Goal: Information Seeking & Learning: Learn about a topic

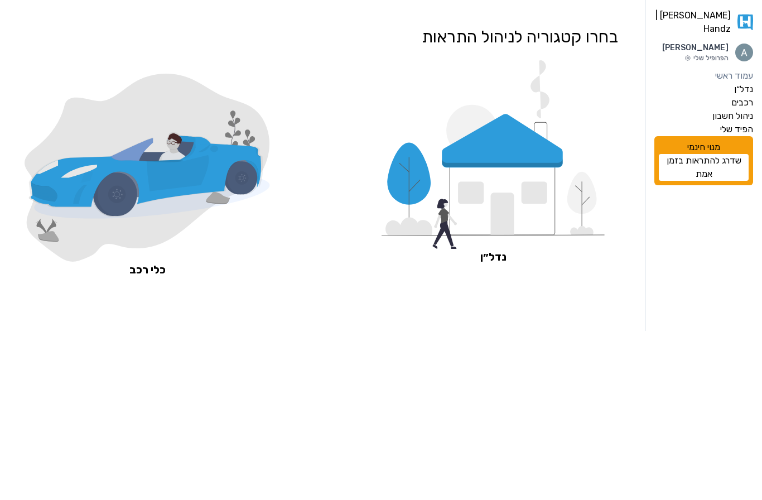
click at [484, 178] on icon at bounding box center [503, 199] width 106 height 74
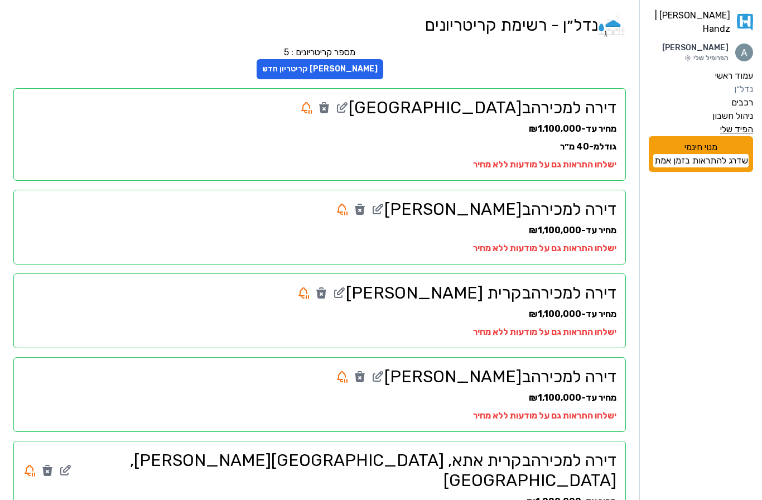
click at [736, 125] on label "הפיד שלי" at bounding box center [736, 129] width 33 height 13
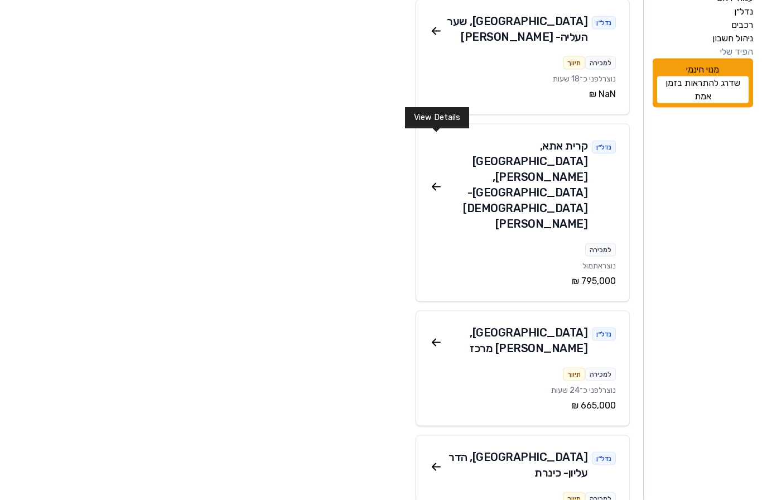
scroll to position [78, 0]
click at [436, 180] on icon at bounding box center [436, 186] width 13 height 13
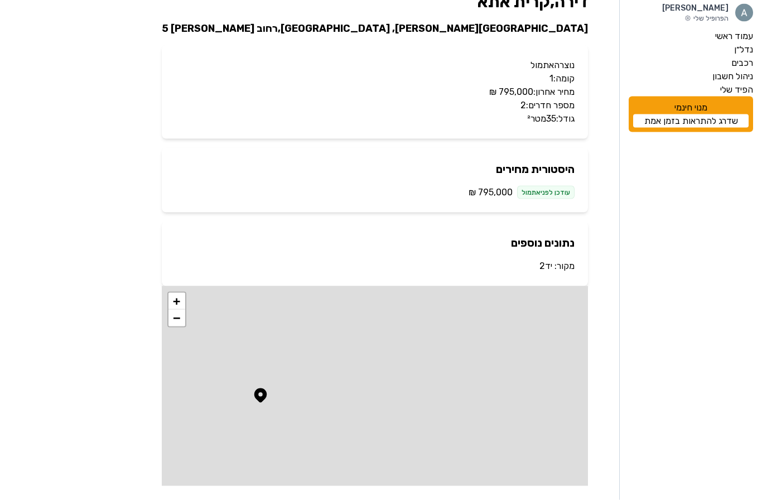
scroll to position [40, 0]
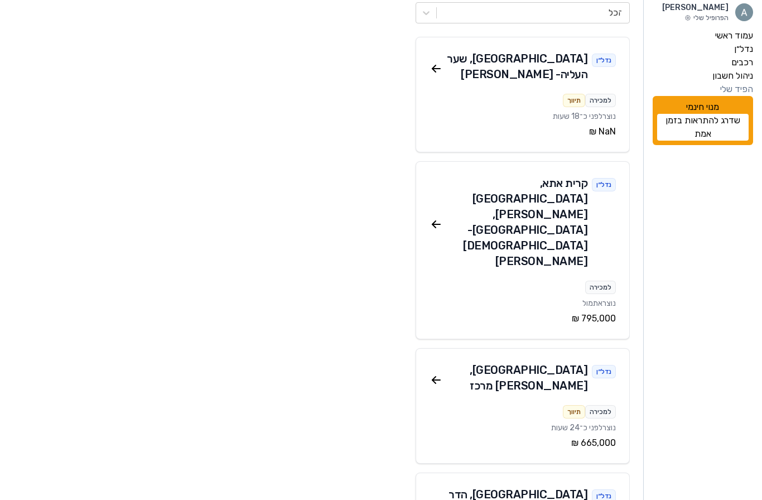
click at [435, 380] on icon at bounding box center [433, 381] width 3 height 3
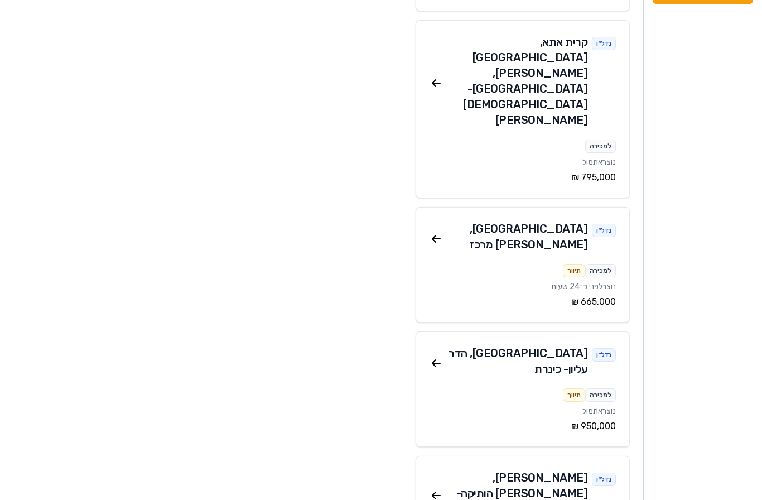
scroll to position [206, 0]
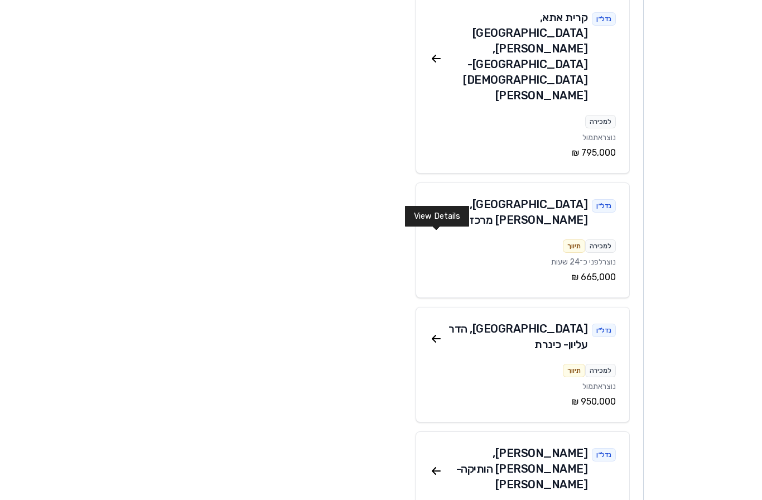
click at [430, 332] on icon at bounding box center [436, 338] width 13 height 13
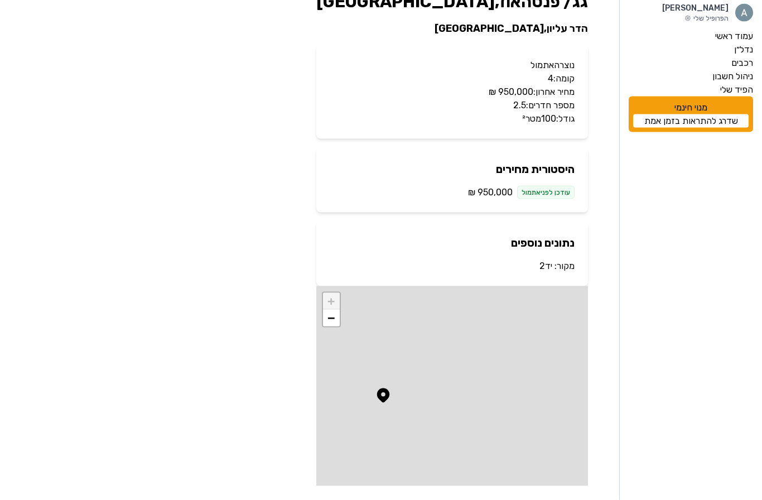
scroll to position [40, 0]
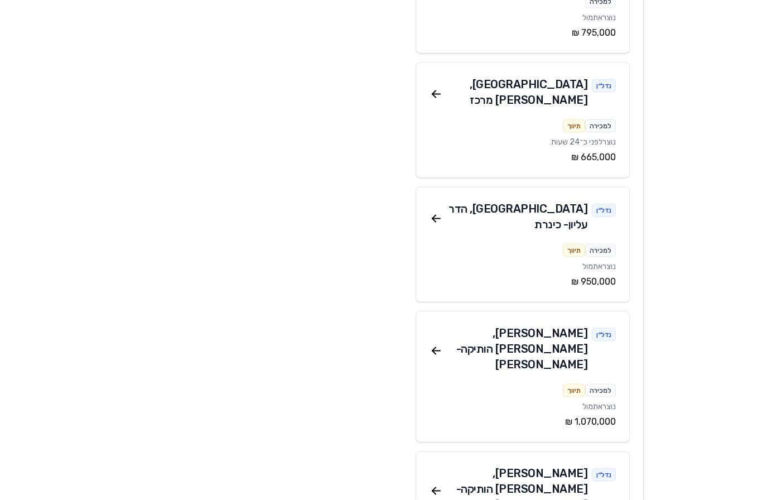
scroll to position [326, 0]
click at [431, 344] on icon at bounding box center [436, 350] width 13 height 13
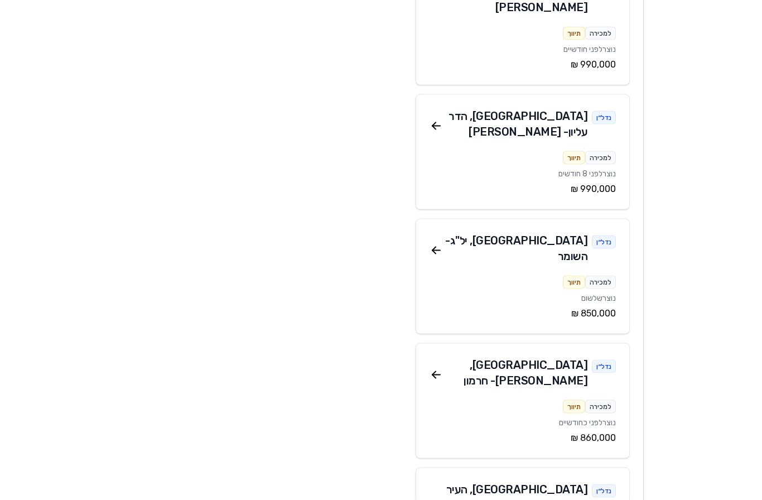
scroll to position [2130, 0]
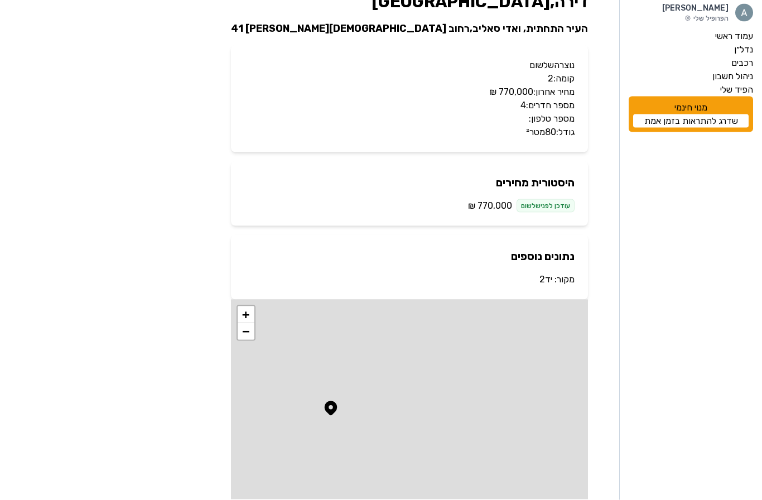
scroll to position [40, 0]
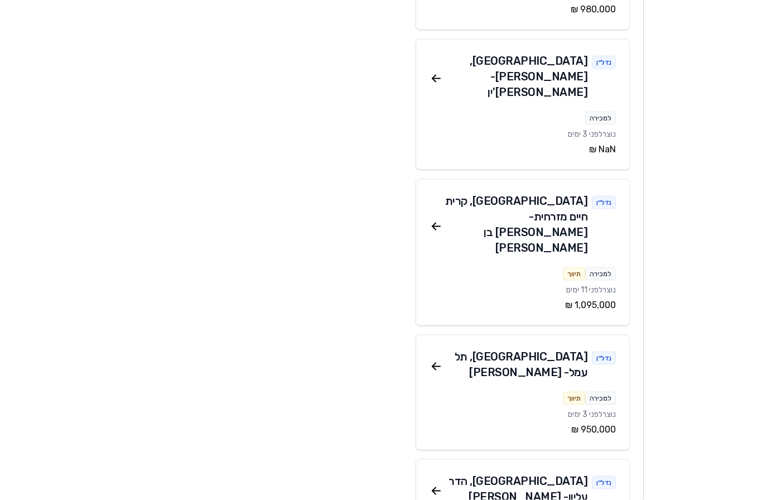
scroll to position [4908, 0]
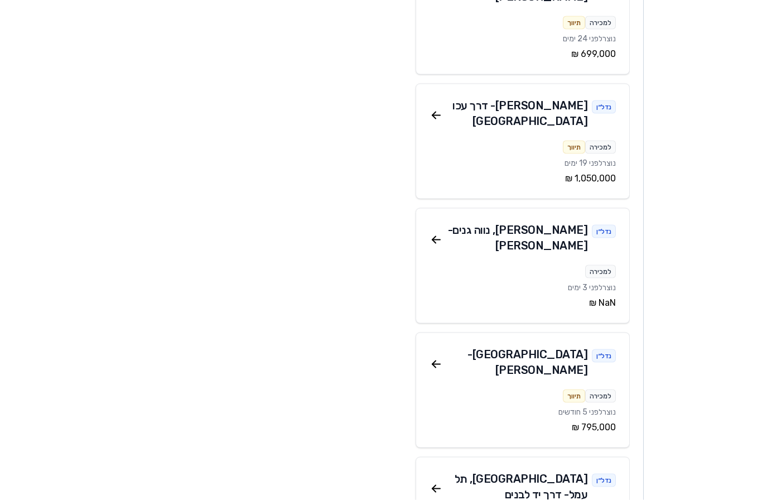
scroll to position [5905, 0]
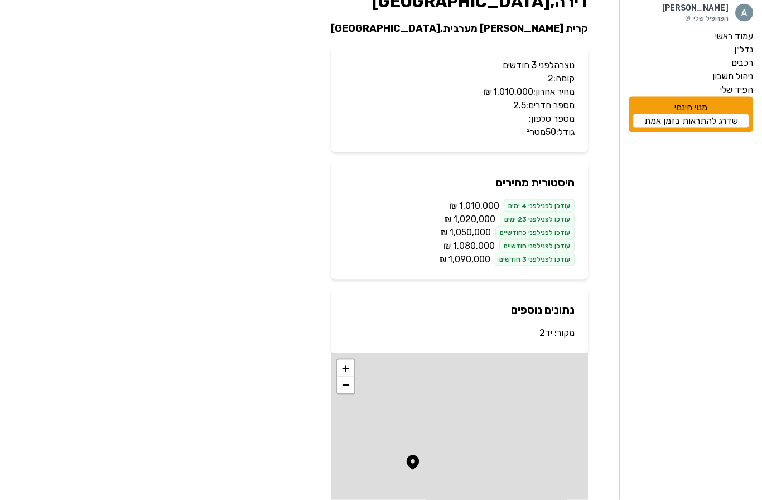
scroll to position [40, 0]
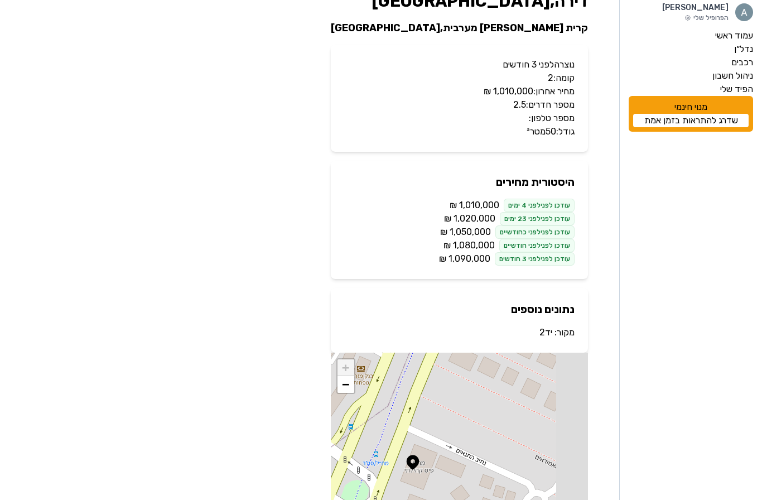
click at [542, 205] on div "עודכן לפני לפני 4 ימים" at bounding box center [539, 205] width 71 height 13
click at [609, 215] on div "[PERSON_NAME] | Handz [PERSON_NAME] הפרופיל שלי עמוד ראשי נדל״ן רכבים ניהול חשב…" at bounding box center [381, 272] width 762 height 624
click at [595, 216] on div "דירה , [GEOGRAPHIC_DATA] קרית [PERSON_NAME] מערבית , [GEOGRAPHIC_DATA] נוצרה לפ…" at bounding box center [459, 271] width 275 height 579
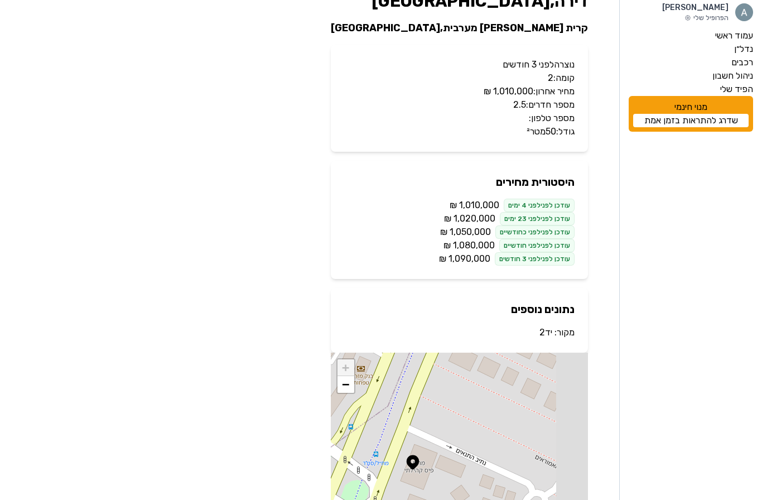
click at [595, 216] on div "דירה , [GEOGRAPHIC_DATA] קרית [PERSON_NAME] מערבית , [GEOGRAPHIC_DATA] נוצרה לפ…" at bounding box center [459, 271] width 275 height 579
click at [596, 203] on div "דירה , [GEOGRAPHIC_DATA] קרית [PERSON_NAME] מערבית , [GEOGRAPHIC_DATA] נוצרה לפ…" at bounding box center [459, 271] width 275 height 579
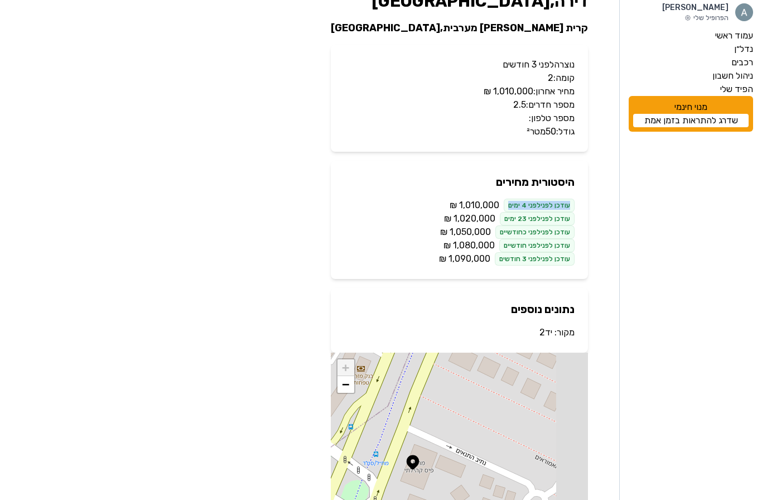
click at [596, 203] on div "דירה , [GEOGRAPHIC_DATA] קרית [PERSON_NAME] מערבית , [GEOGRAPHIC_DATA] נוצרה לפ…" at bounding box center [459, 271] width 275 height 579
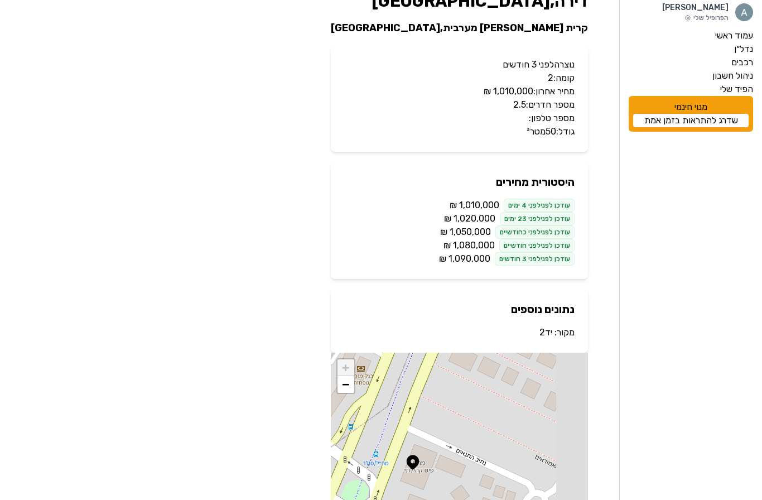
click at [596, 203] on div "דירה , [GEOGRAPHIC_DATA] קרית [PERSON_NAME] מערבית , [GEOGRAPHIC_DATA] נוצרה לפ…" at bounding box center [459, 271] width 275 height 579
click at [607, 192] on div "[PERSON_NAME] | Handz [PERSON_NAME] הפרופיל שלי עמוד ראשי נדל״ן רכבים ניהול חשב…" at bounding box center [381, 272] width 762 height 624
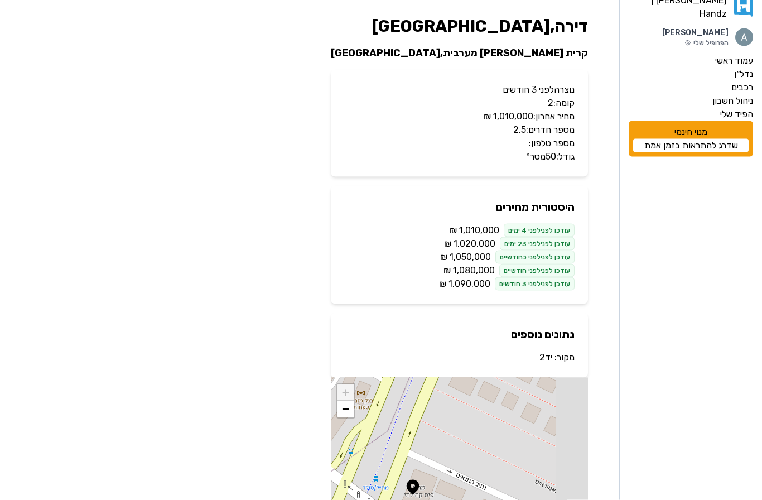
scroll to position [3, 0]
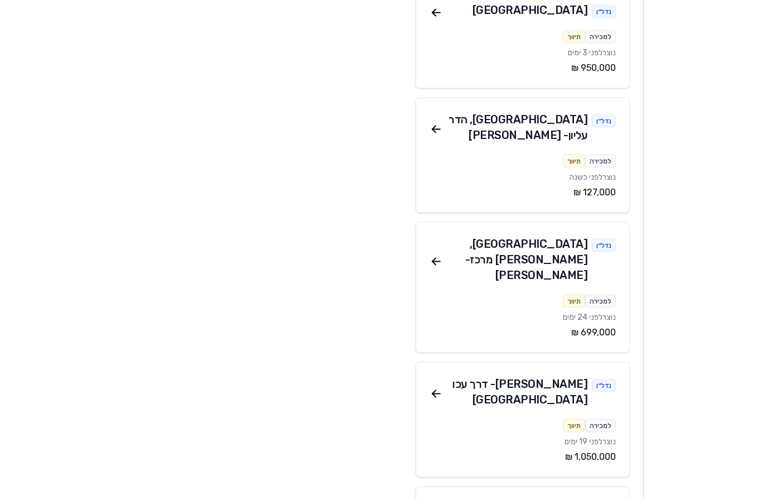
scroll to position [5627, 0]
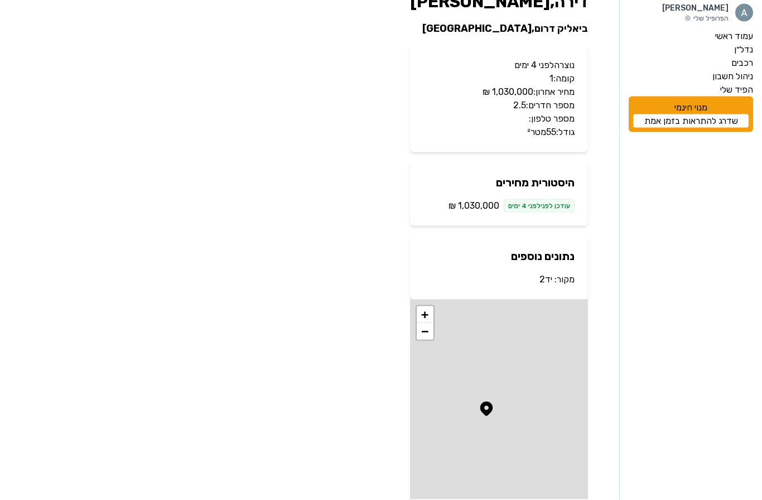
scroll to position [40, 0]
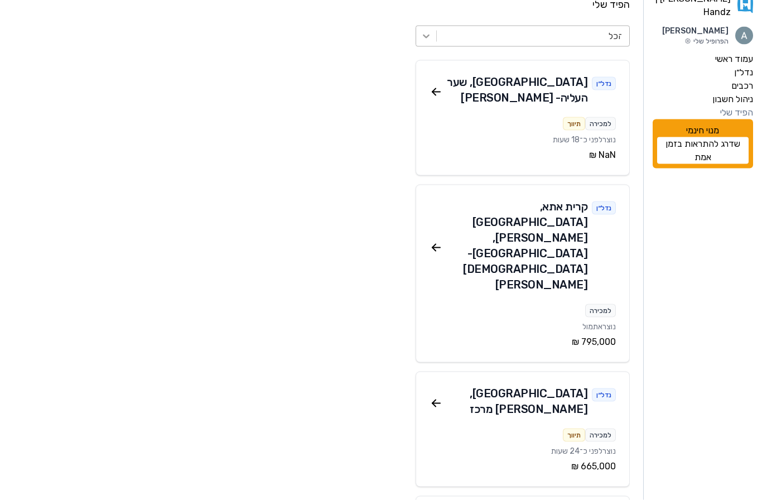
scroll to position [17, 0]
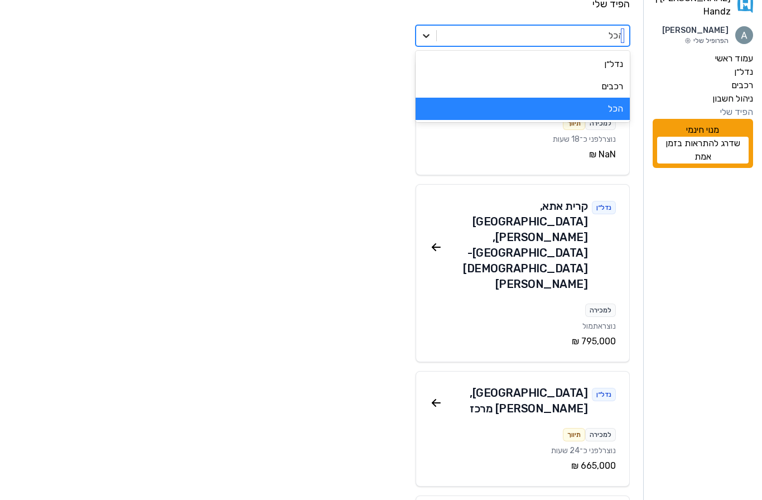
click at [428, 40] on icon at bounding box center [426, 35] width 11 height 11
click at [419, 32] on div at bounding box center [426, 36] width 20 height 20
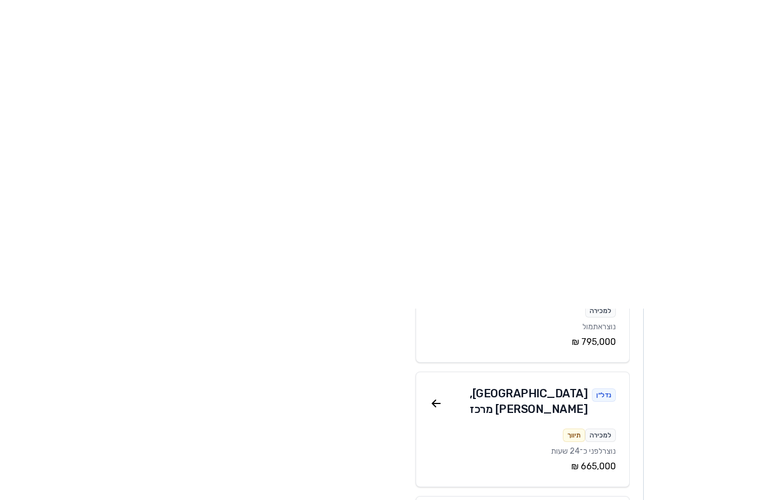
scroll to position [326, 0]
